Goal: Information Seeking & Learning: Learn about a topic

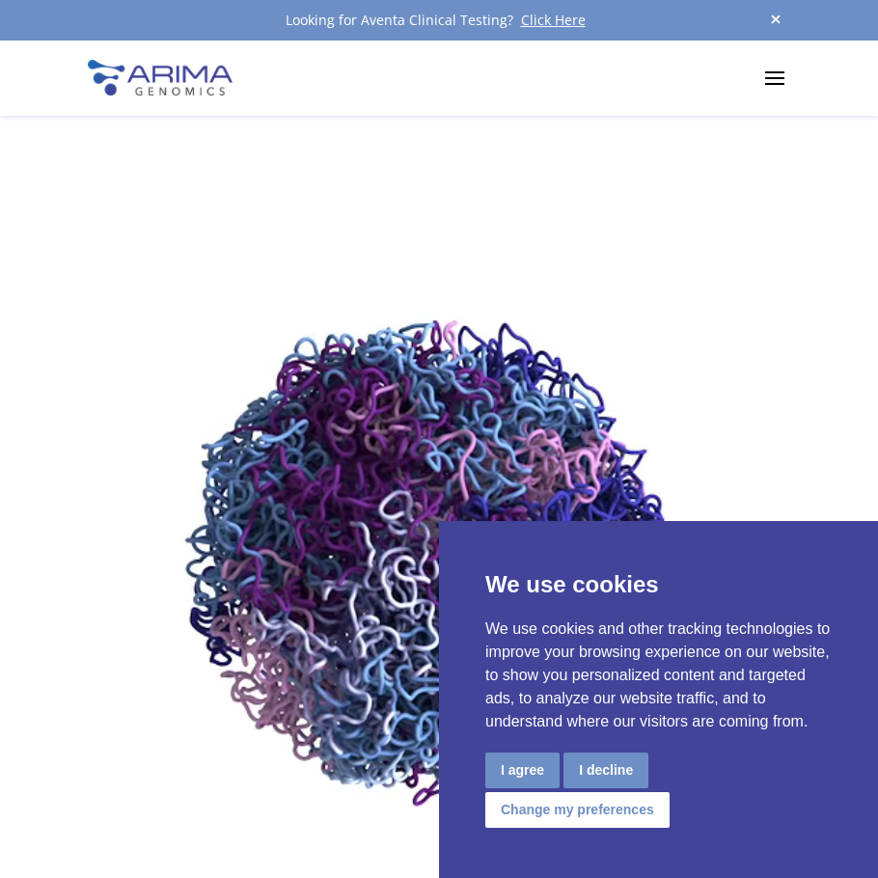
click at [753, 74] on div "Products Clinical Services Aventa FusionPlus Aventa Lymphoma Research Products …" at bounding box center [439, 78] width 702 height 75
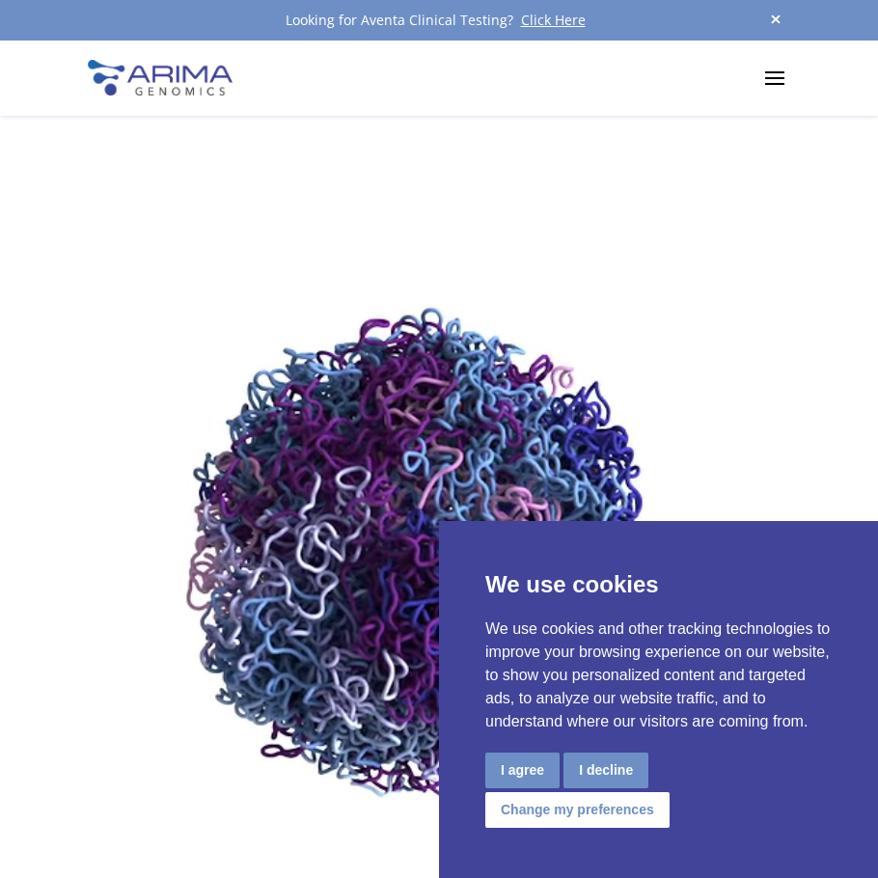
click at [776, 69] on span at bounding box center [774, 77] width 31 height 31
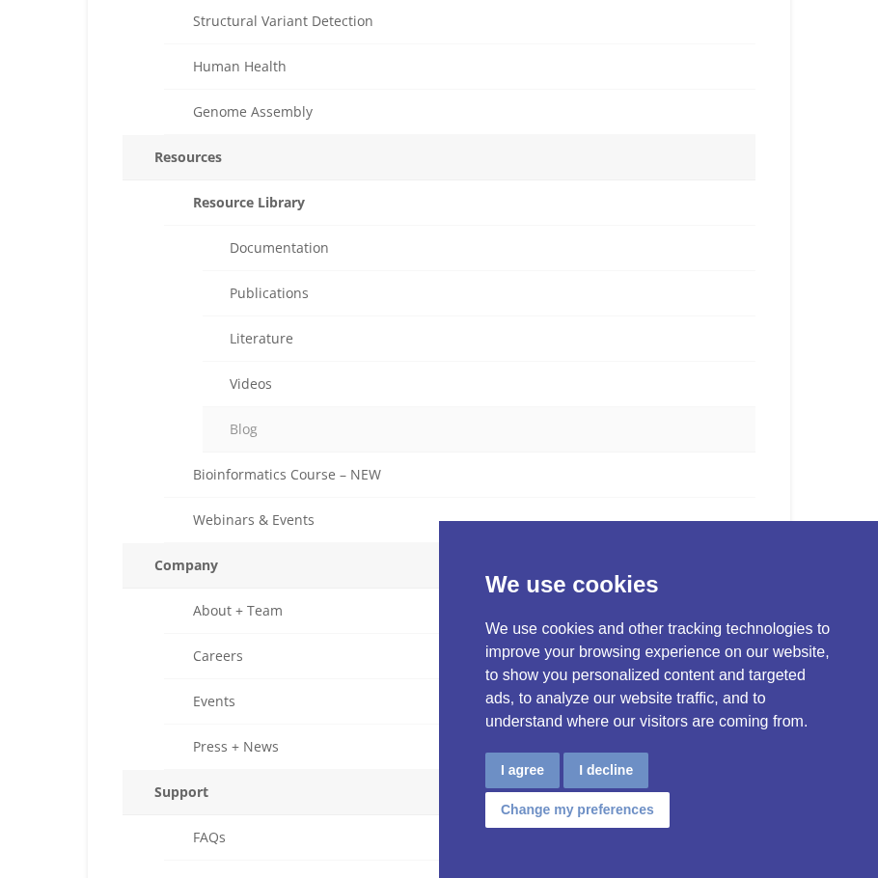
scroll to position [926, 0]
click at [319, 255] on link "Documentation" at bounding box center [479, 246] width 553 height 45
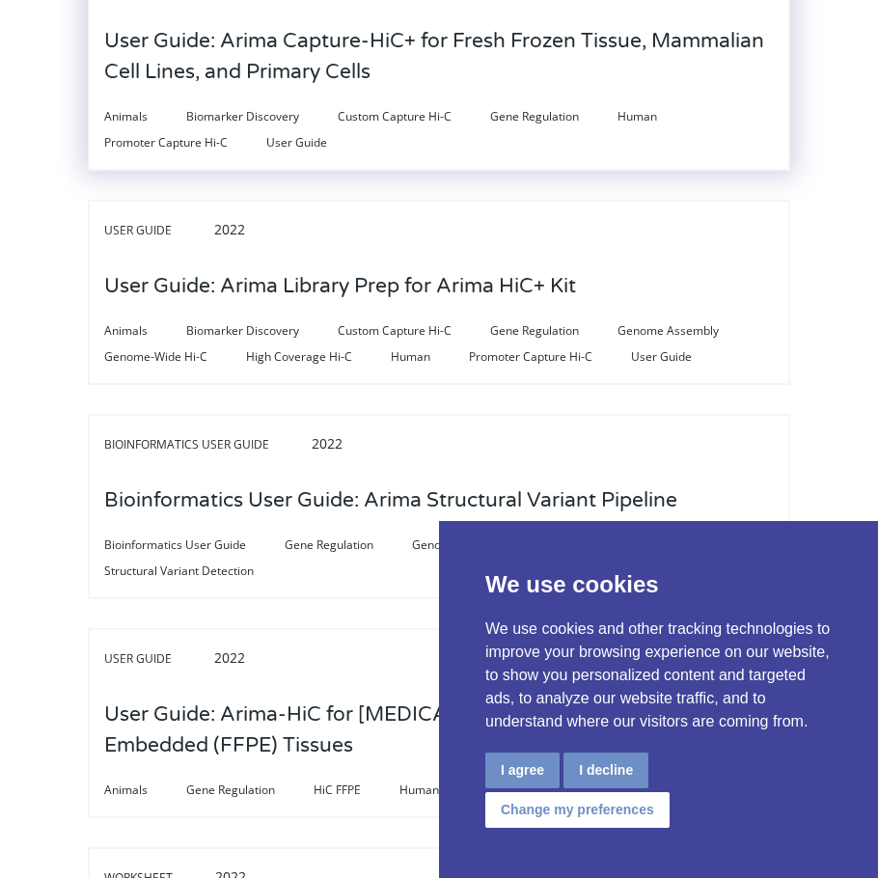
scroll to position [2161, 0]
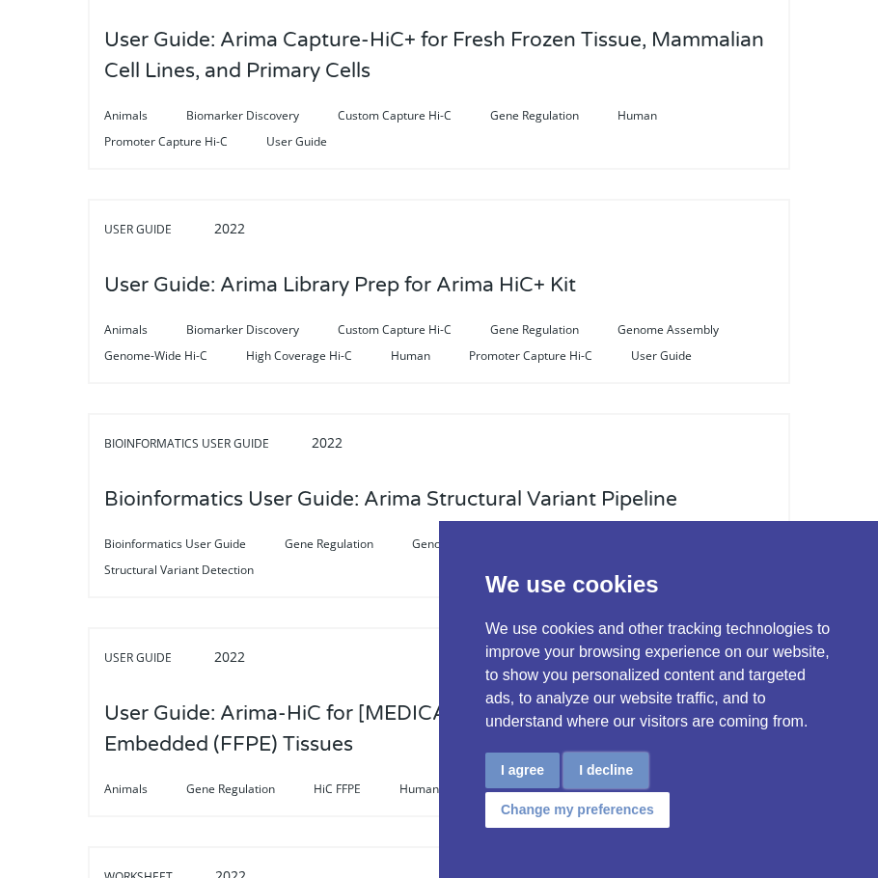
click at [624, 765] on button "I decline" at bounding box center [605, 770] width 85 height 36
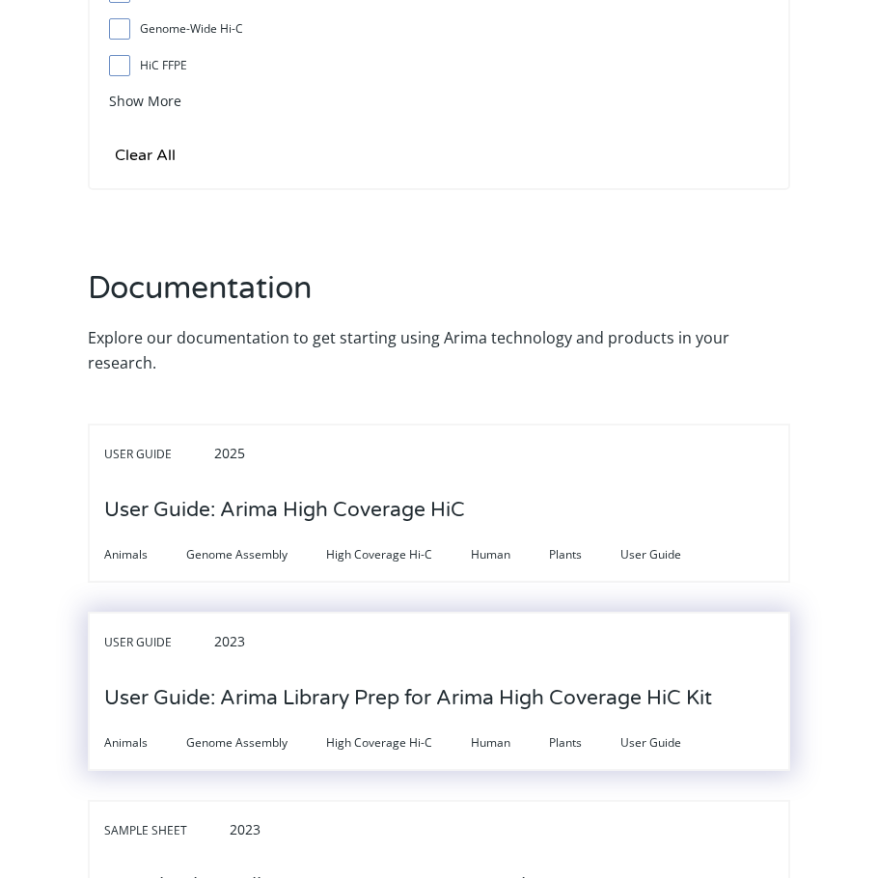
scroll to position [926, 0]
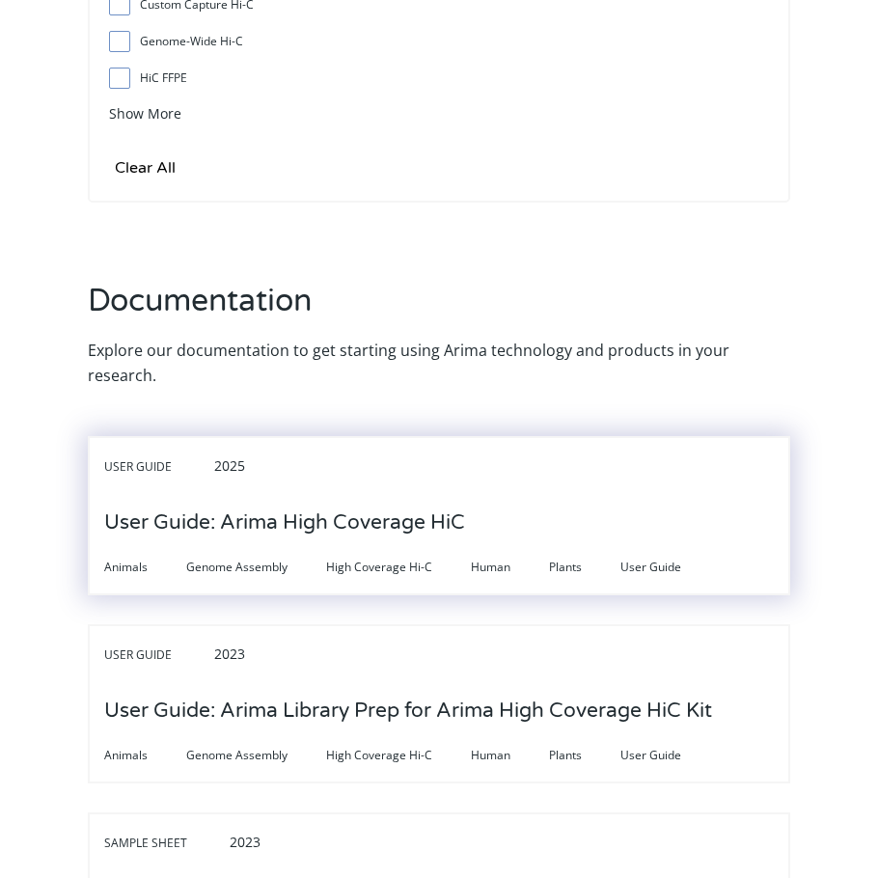
click at [359, 508] on h3 "User Guide: Arima High Coverage HiC" at bounding box center [284, 523] width 361 height 60
click at [371, 523] on h3 "User Guide: Arima High Coverage HiC" at bounding box center [284, 523] width 361 height 60
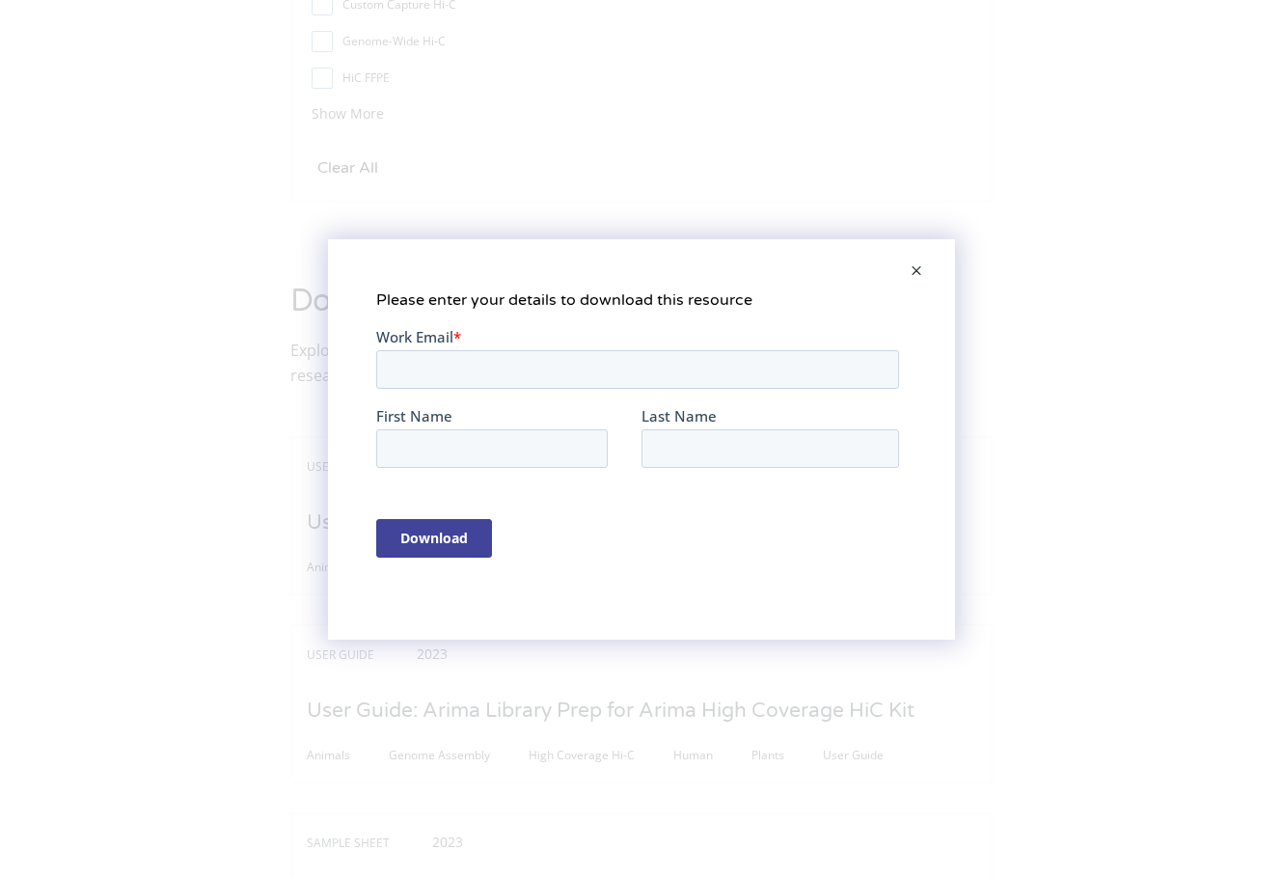
scroll to position [0, 0]
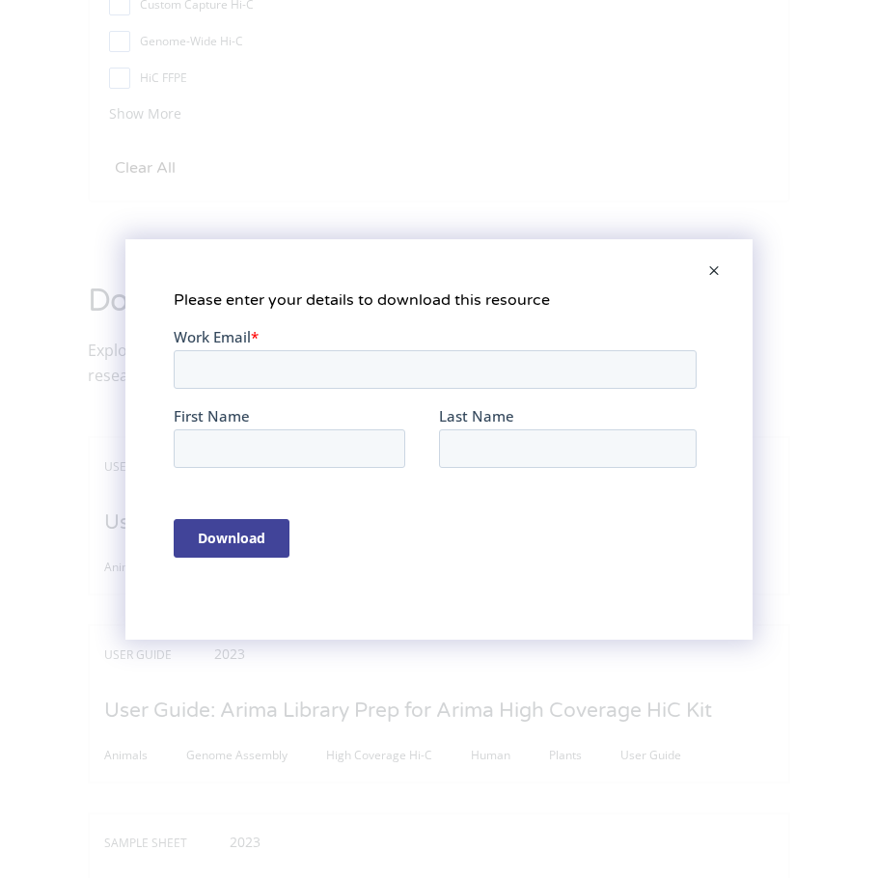
click at [719, 271] on span at bounding box center [714, 272] width 39 height 46
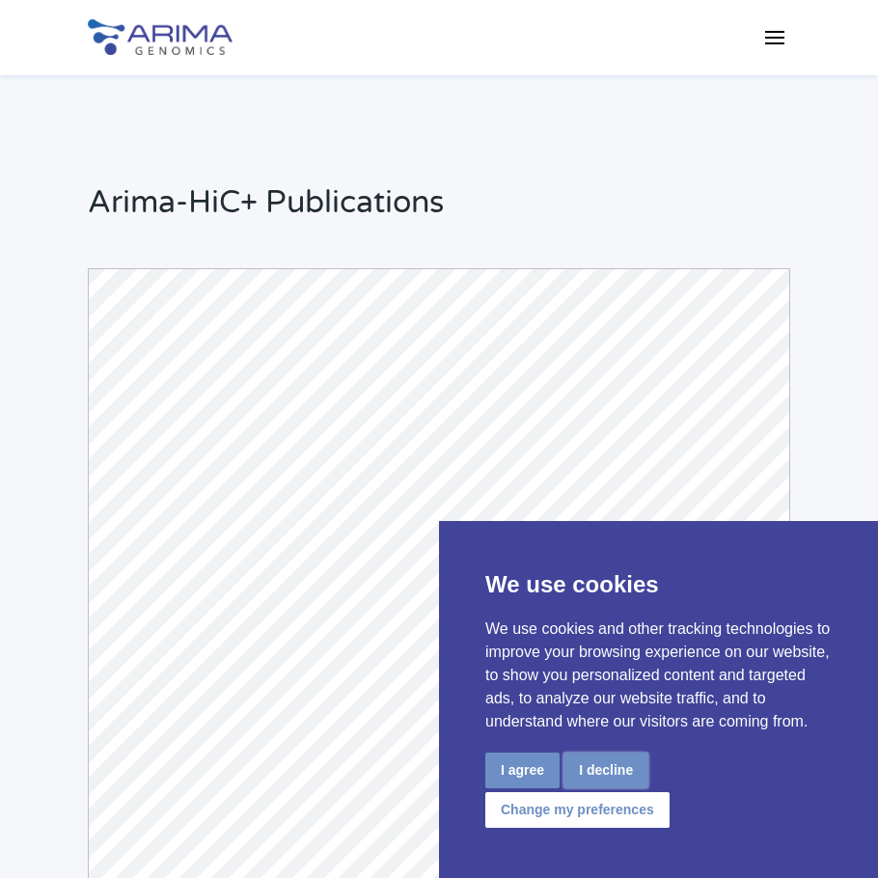
click at [619, 769] on button "I decline" at bounding box center [605, 770] width 85 height 36
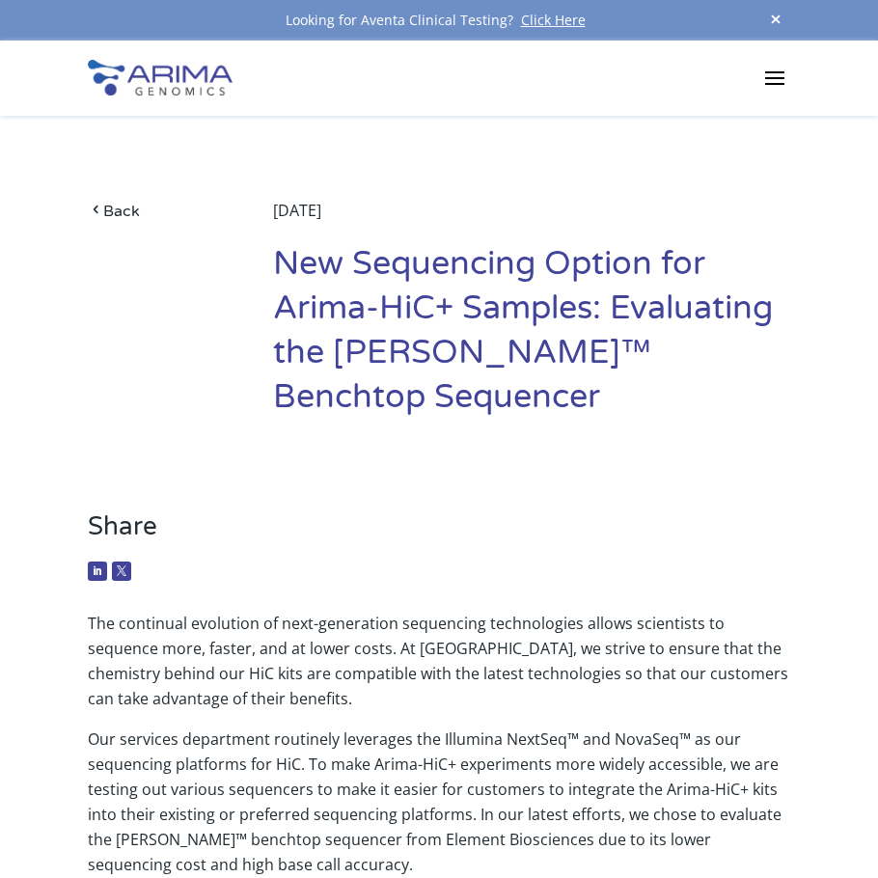
drag, startPoint x: 487, startPoint y: 228, endPoint x: 788, endPoint y: 350, distance: 324.9
click at [788, 350] on div "[DATE] New Sequencing Option for Arima-HiC+ Samples: Evaluating the [PERSON_NAM…" at bounding box center [531, 316] width 517 height 236
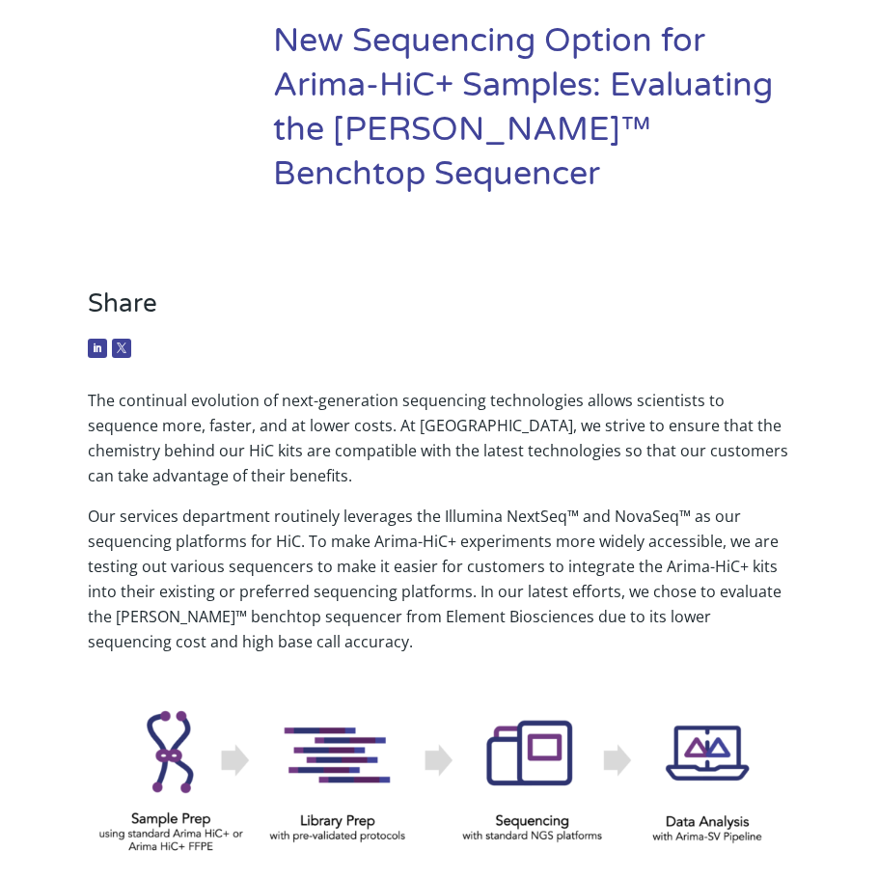
scroll to position [232, 0]
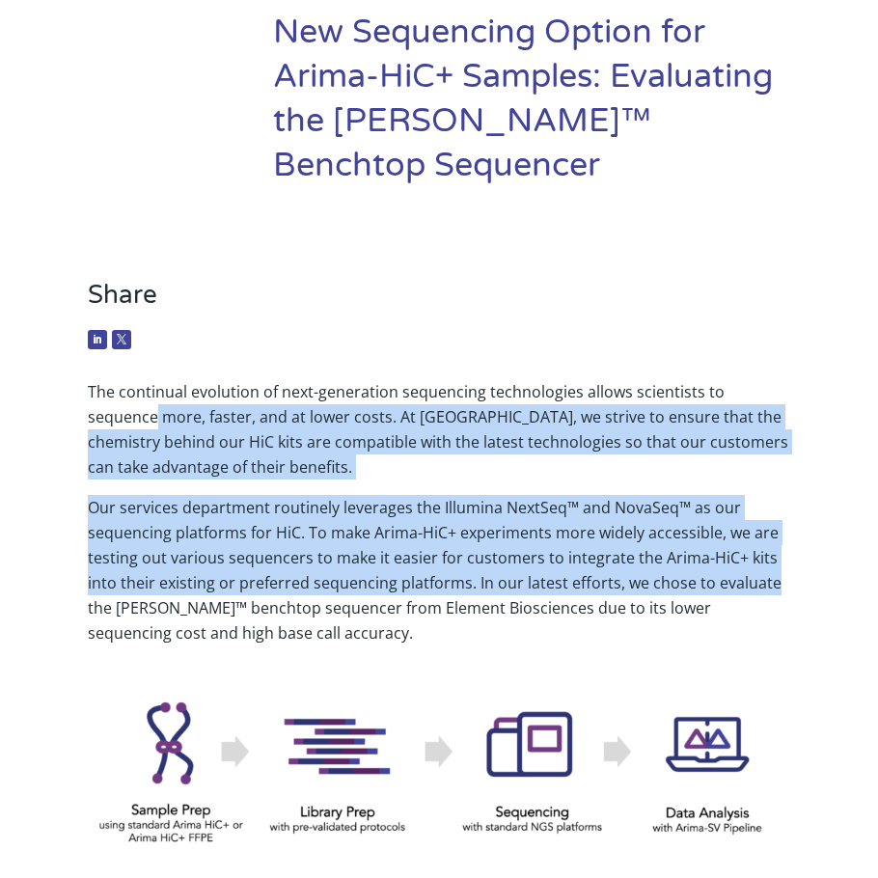
drag, startPoint x: 788, startPoint y: 350, endPoint x: 786, endPoint y: 549, distance: 198.7
click at [786, 549] on div "The continual evolution of next-generation sequencing technologies allows scien…" at bounding box center [439, 512] width 702 height 266
click at [786, 549] on p "Our services department routinely leverages the Illumina NextSeq™ and NovaSeq™ …" at bounding box center [439, 570] width 702 height 150
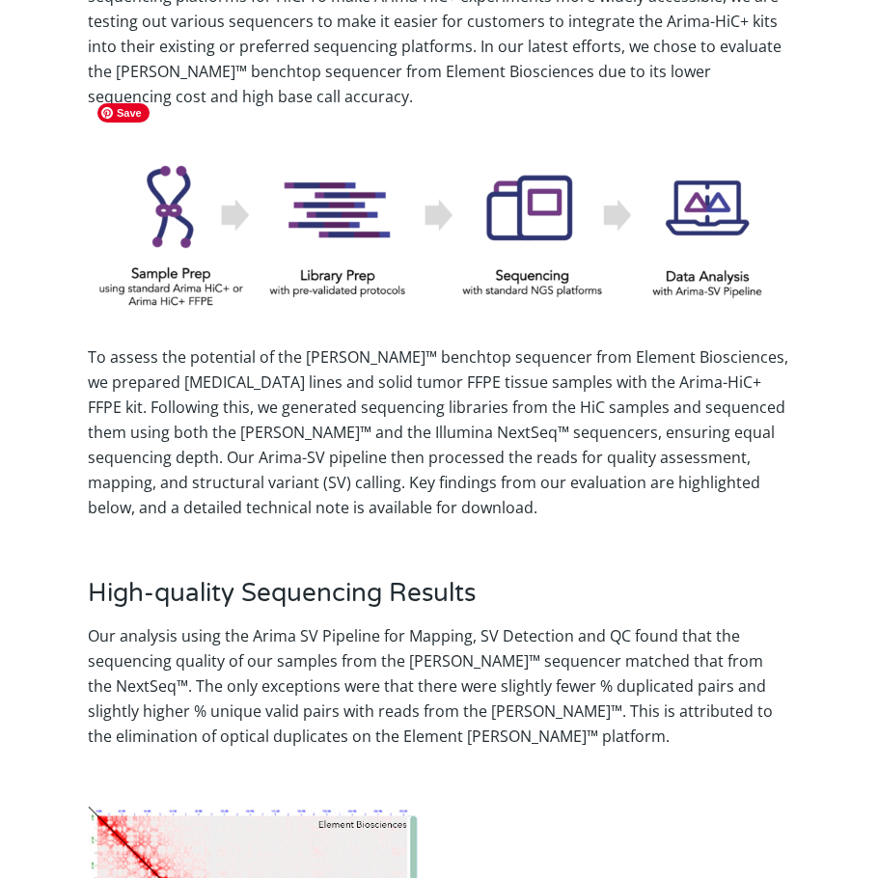
scroll to position [772, 0]
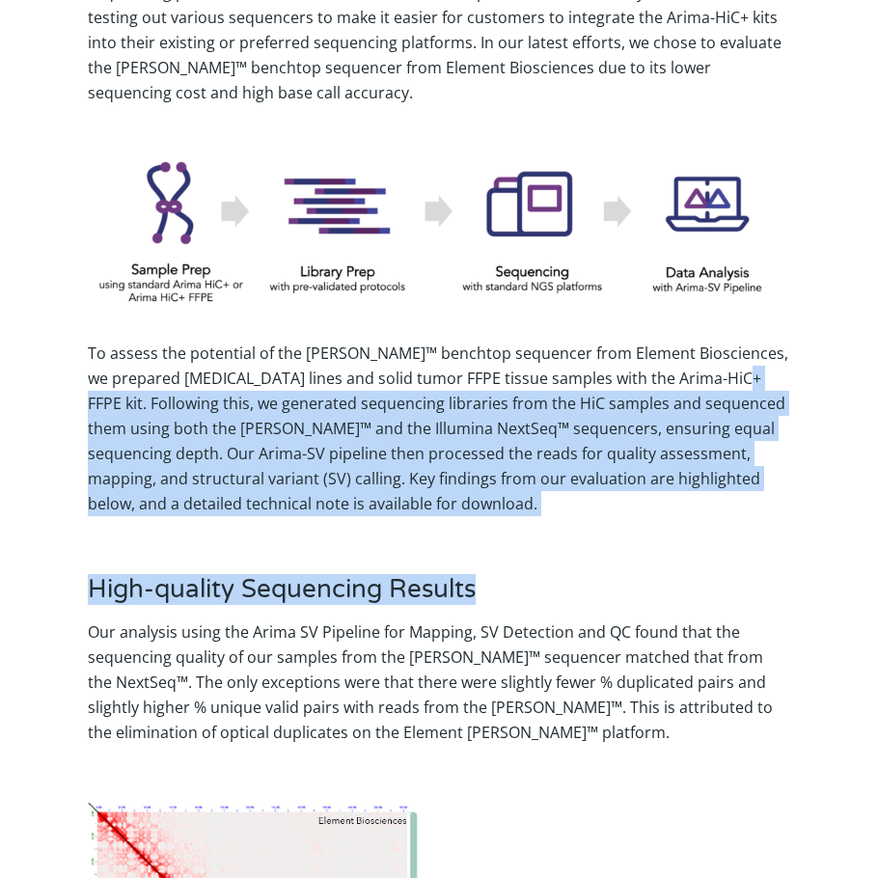
drag, startPoint x: 751, startPoint y: 508, endPoint x: 758, endPoint y: 328, distance: 180.5
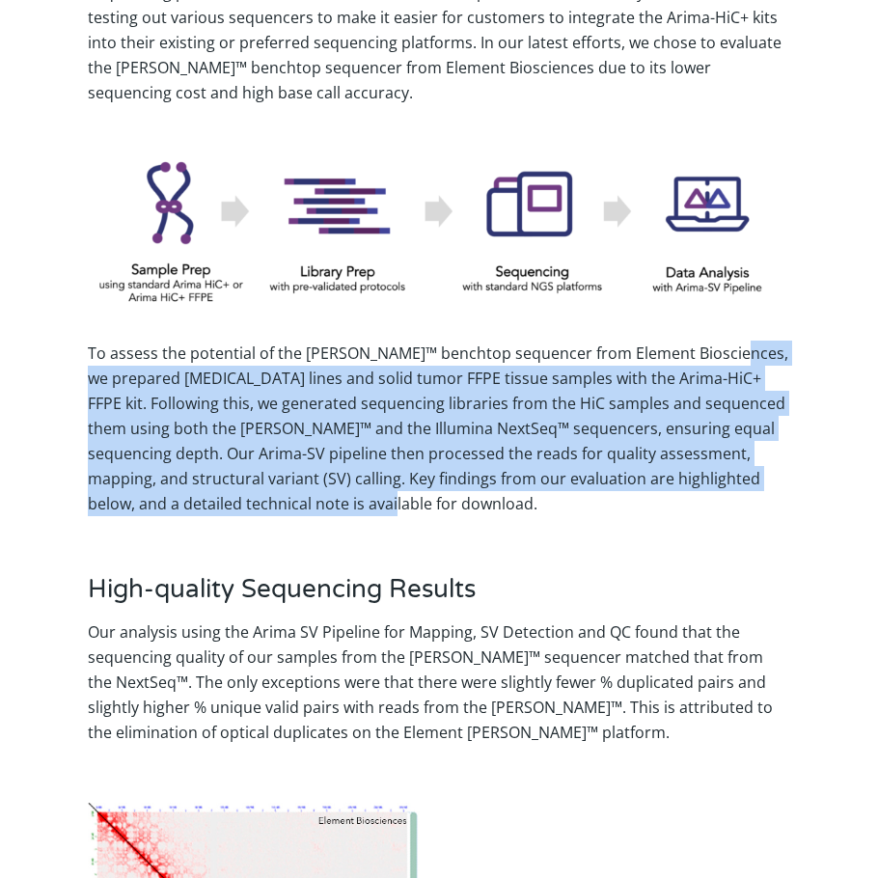
drag, startPoint x: 771, startPoint y: 279, endPoint x: 749, endPoint y: 465, distance: 187.4
click at [749, 465] on div "The continual evolution of next-generation sequencing technologies allows scien…" at bounding box center [439, 177] width 702 height 677
click at [749, 465] on div "To assess the potential of the [PERSON_NAME]™ benchtop sequencer from Element B…" at bounding box center [439, 428] width 702 height 176
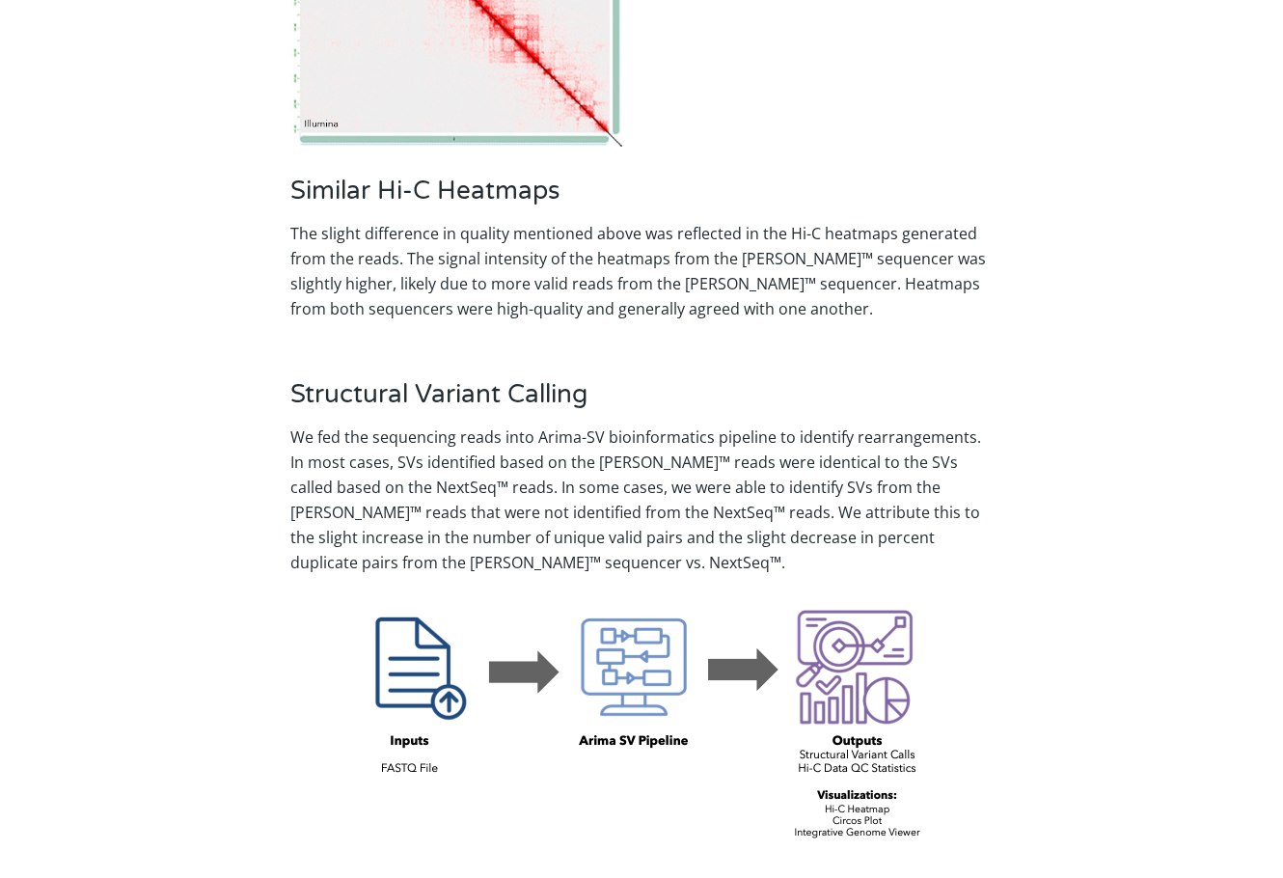
scroll to position [0, 0]
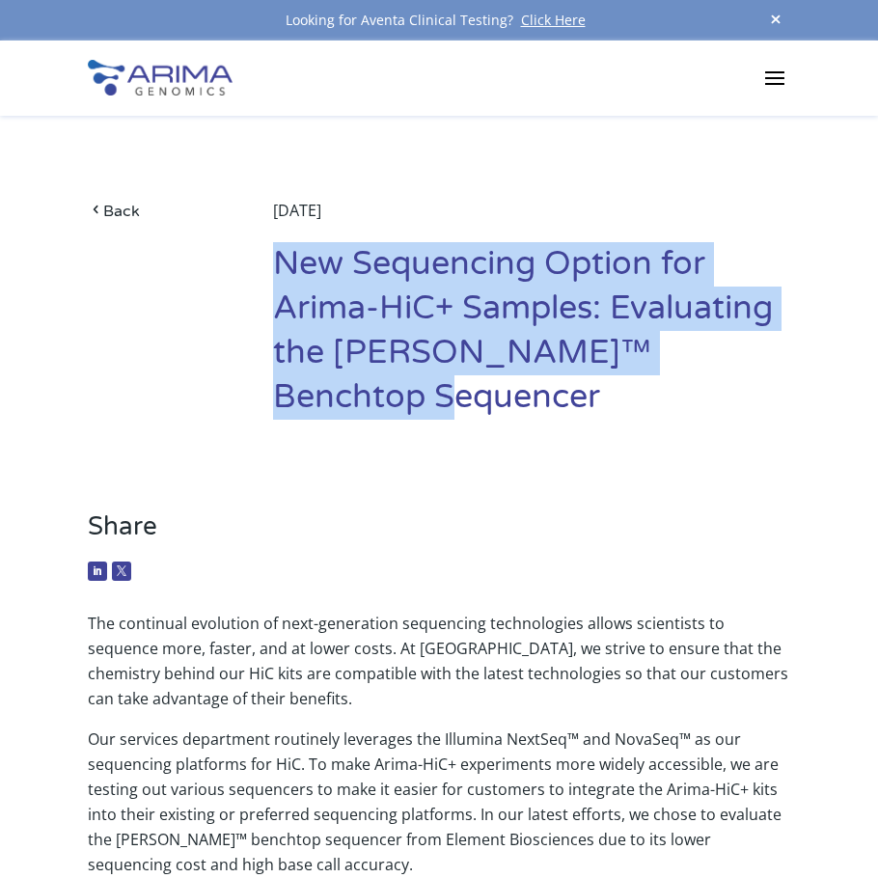
drag, startPoint x: 277, startPoint y: 260, endPoint x: 780, endPoint y: 354, distance: 512.1
click at [780, 354] on h1 "New Sequencing Option for Arima-HiC+ Samples: Evaluating the [PERSON_NAME]™ Ben…" at bounding box center [531, 338] width 517 height 192
copy h1 "New Sequencing Option for Arima-HiC+ Samples: Evaluating the [PERSON_NAME]™ Ben…"
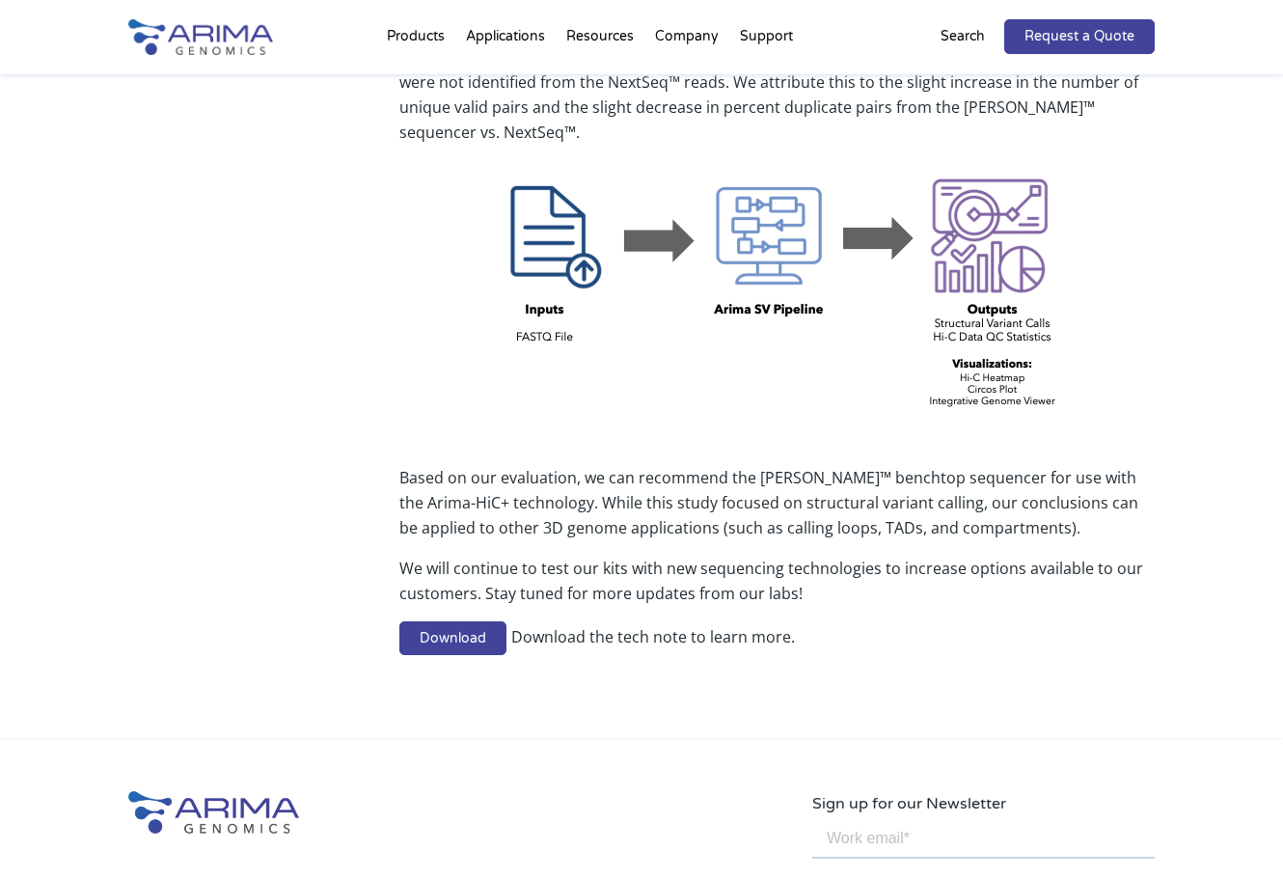
scroll to position [1734, 0]
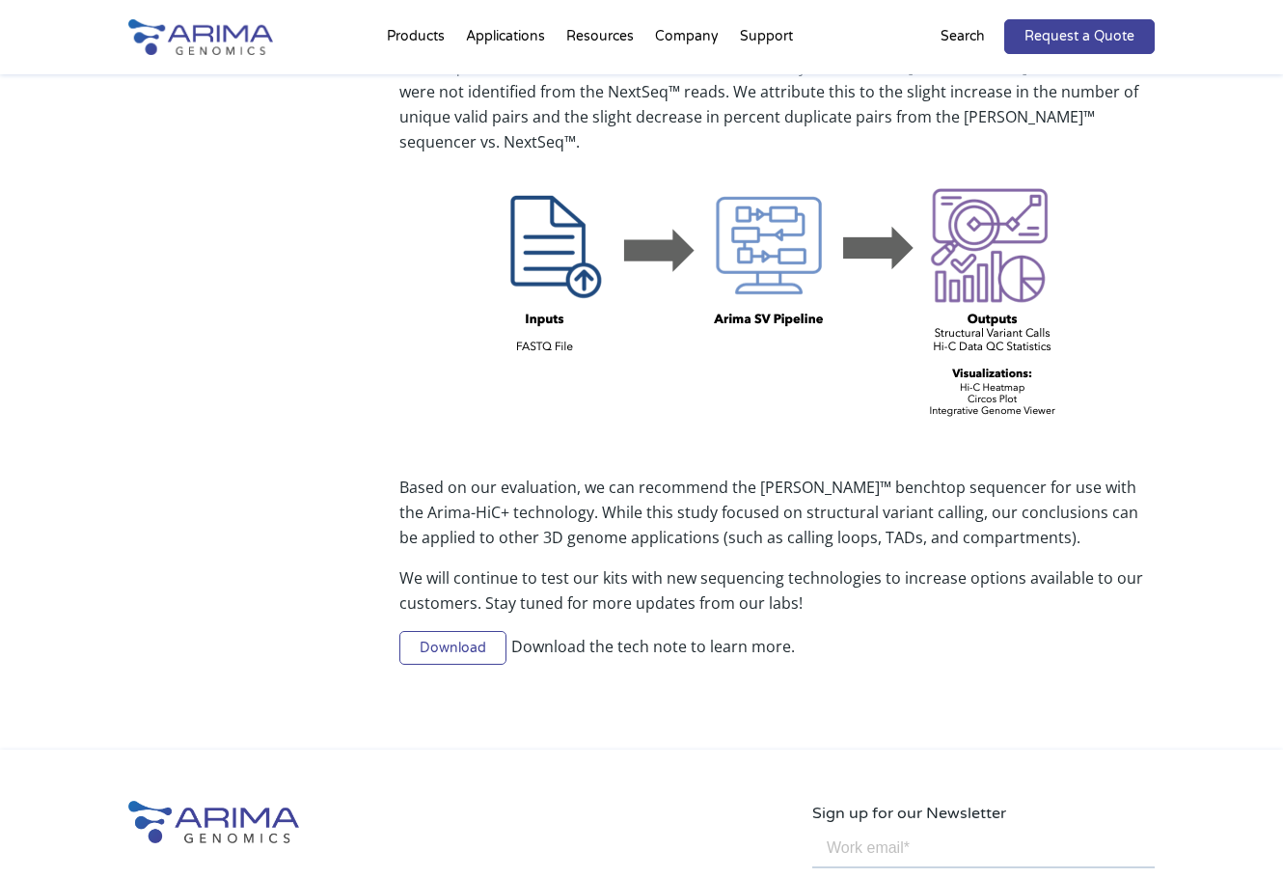
click at [466, 631] on link "Download" at bounding box center [452, 648] width 107 height 35
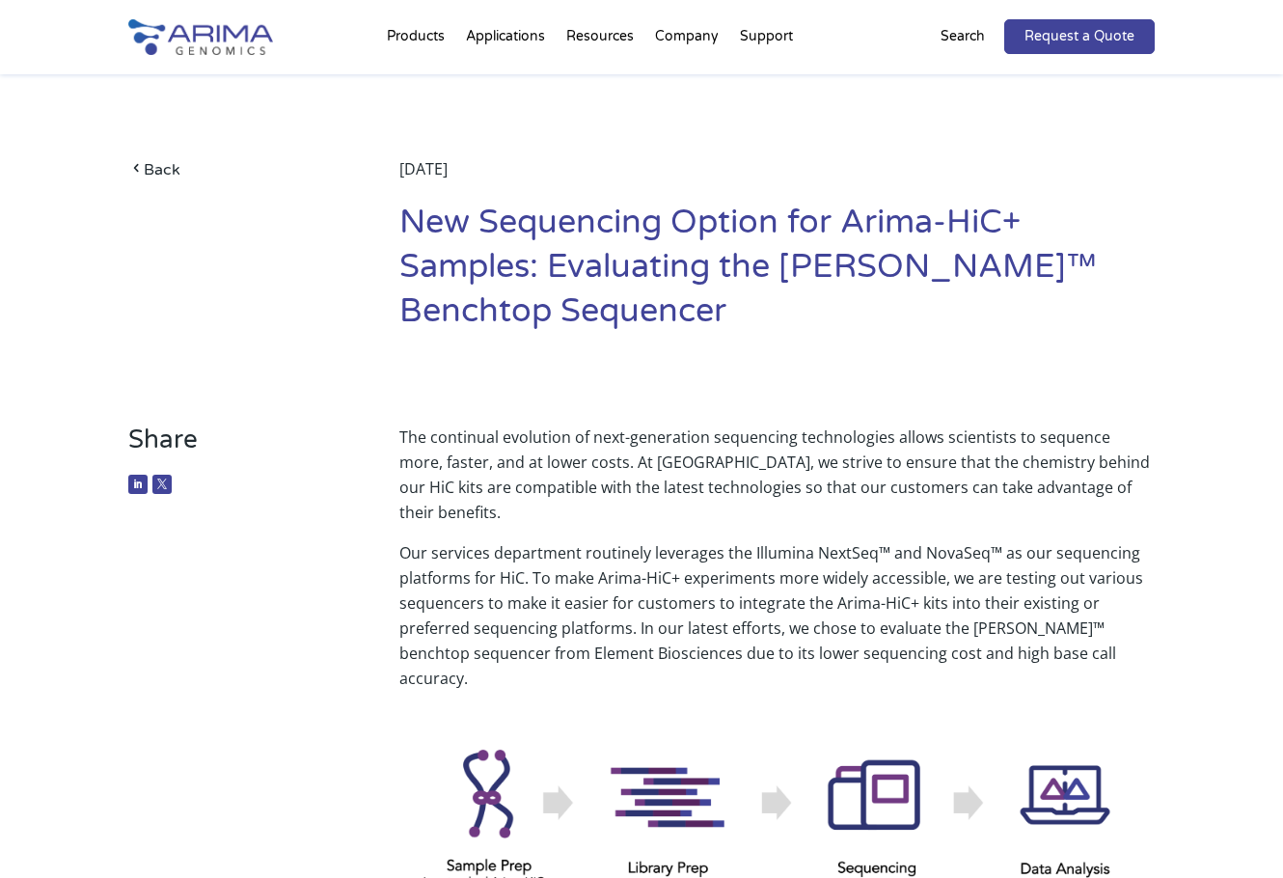
drag, startPoint x: 887, startPoint y: 511, endPoint x: 399, endPoint y: 161, distance: 600.7
